Goal: Find specific page/section: Find specific page/section

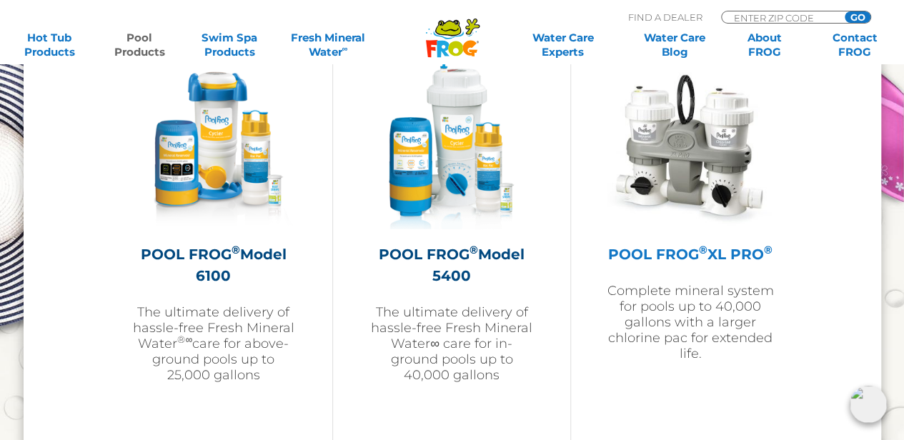
scroll to position [2184, 0]
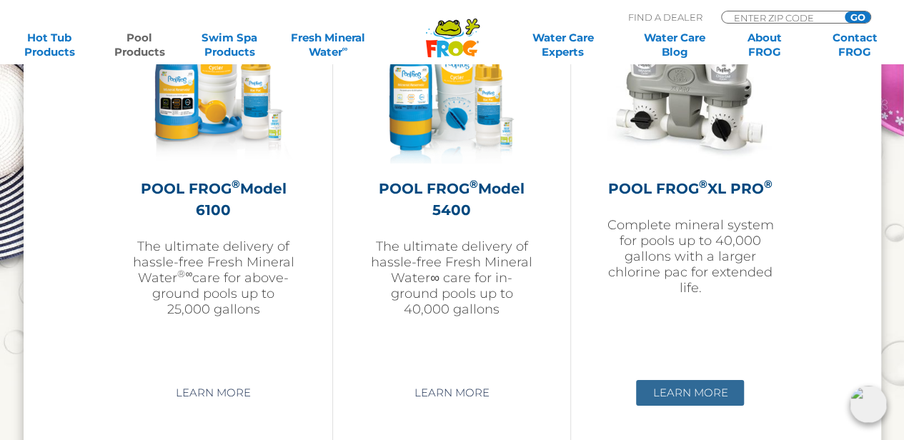
click at [692, 392] on link "Learn More" at bounding box center [690, 393] width 108 height 26
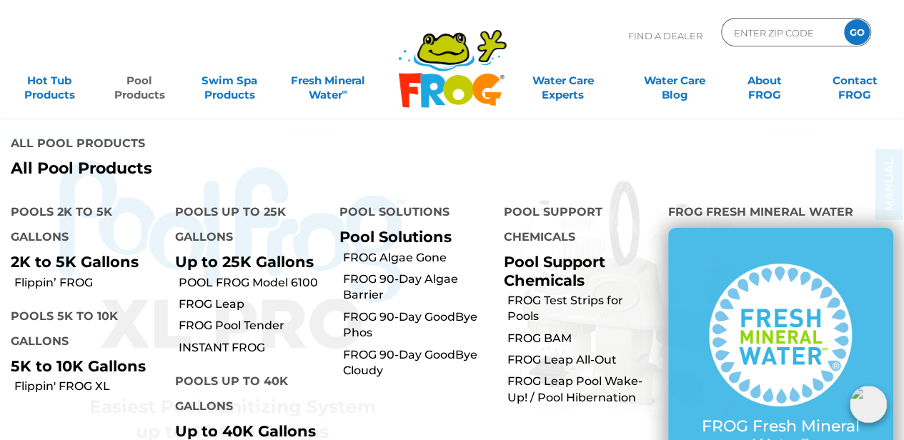
click at [139, 95] on link "Pool Products" at bounding box center [139, 80] width 70 height 29
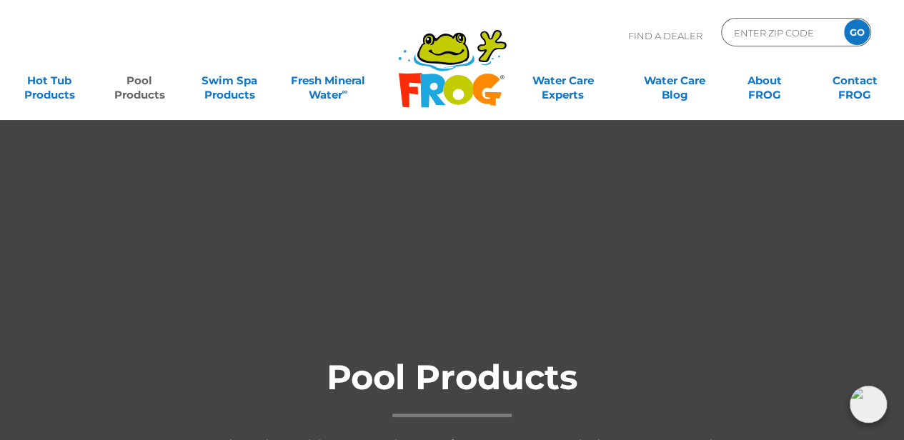
click at [141, 92] on link "Pool Products" at bounding box center [139, 80] width 70 height 29
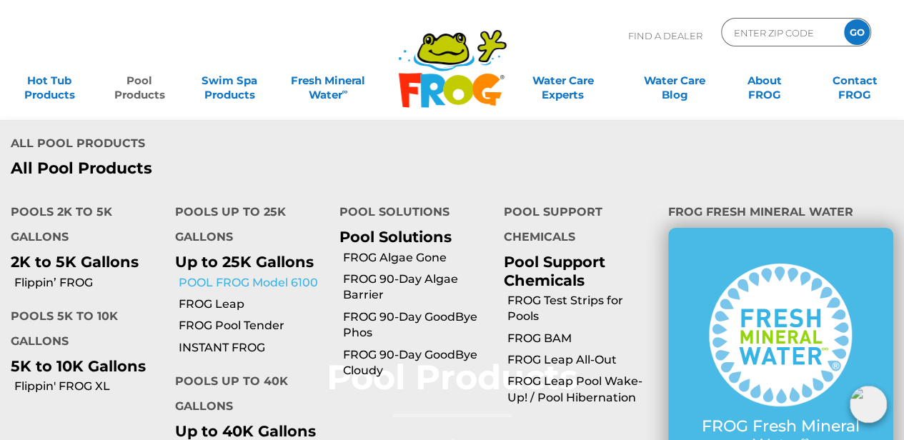
click at [259, 275] on link "POOL FROG Model 6100" at bounding box center [254, 283] width 150 height 16
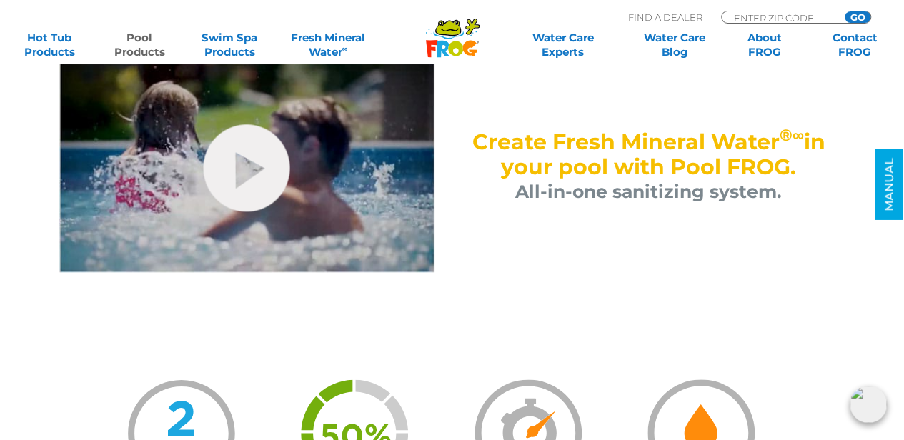
scroll to position [805, 0]
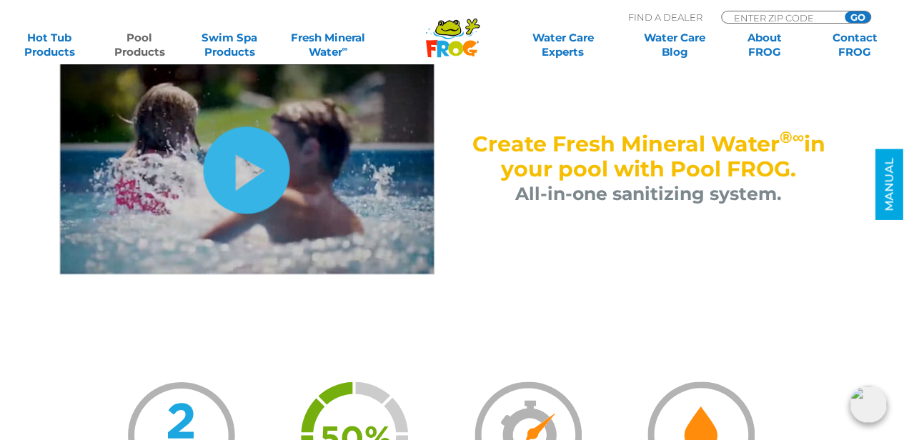
click at [247, 181] on link "hide-me" at bounding box center [247, 169] width 86 height 87
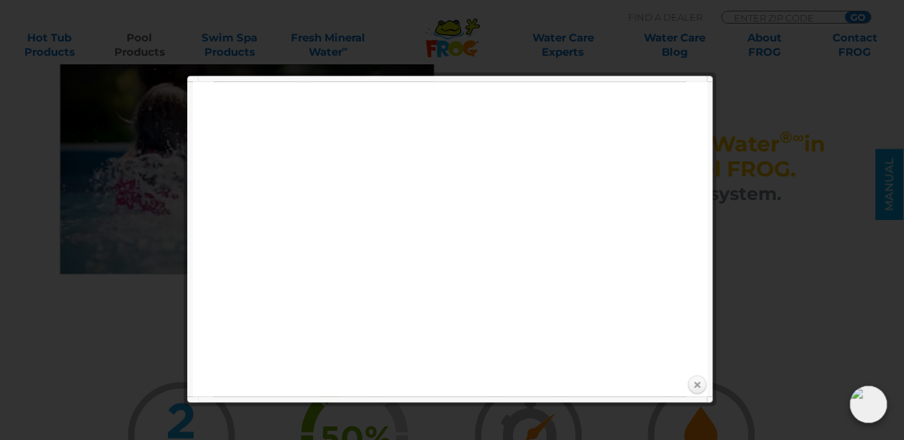
click at [692, 382] on link "Close" at bounding box center [696, 384] width 21 height 21
